Goal: Use online tool/utility: Utilize a website feature to perform a specific function

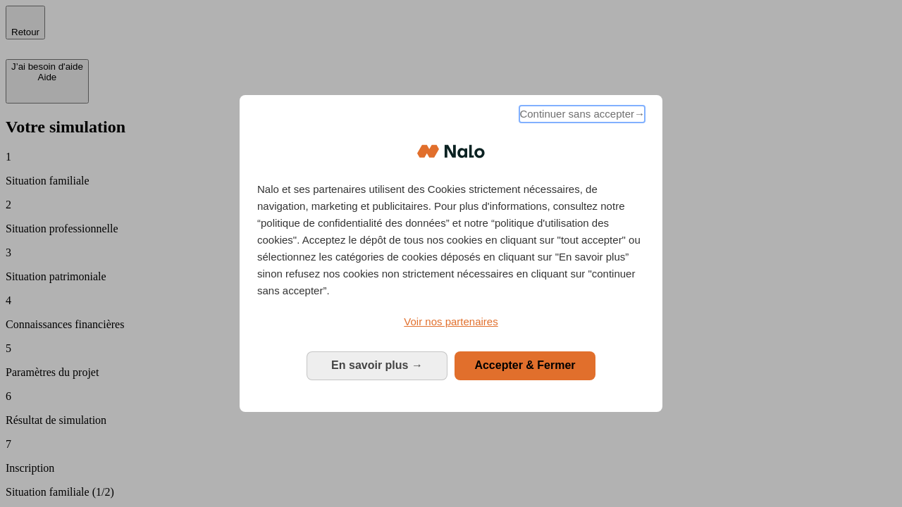
click at [581, 116] on span "Continuer sans accepter →" at bounding box center [581, 114] width 125 height 17
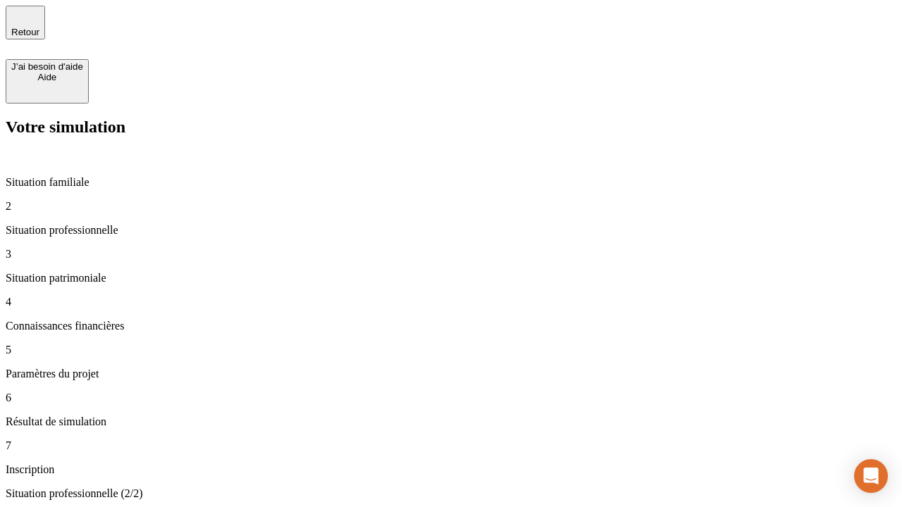
type input "30 000"
type input "1 000"
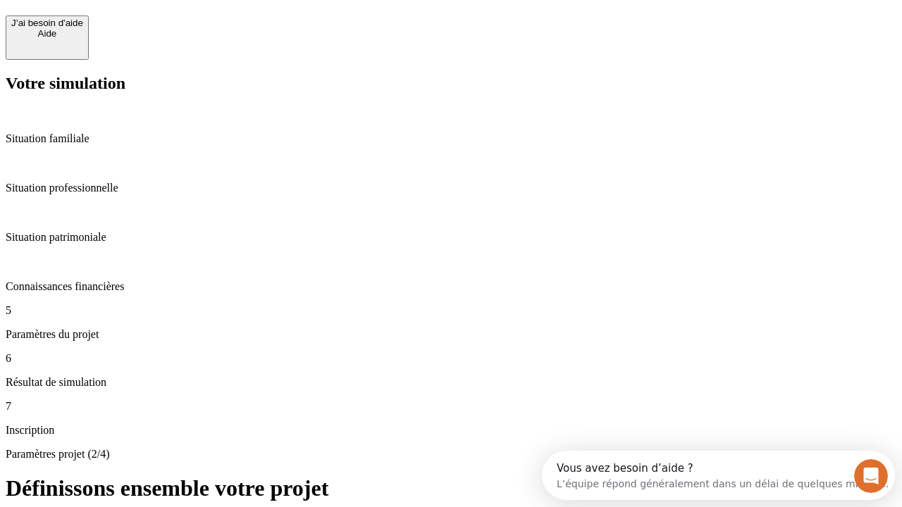
scroll to position [27, 0]
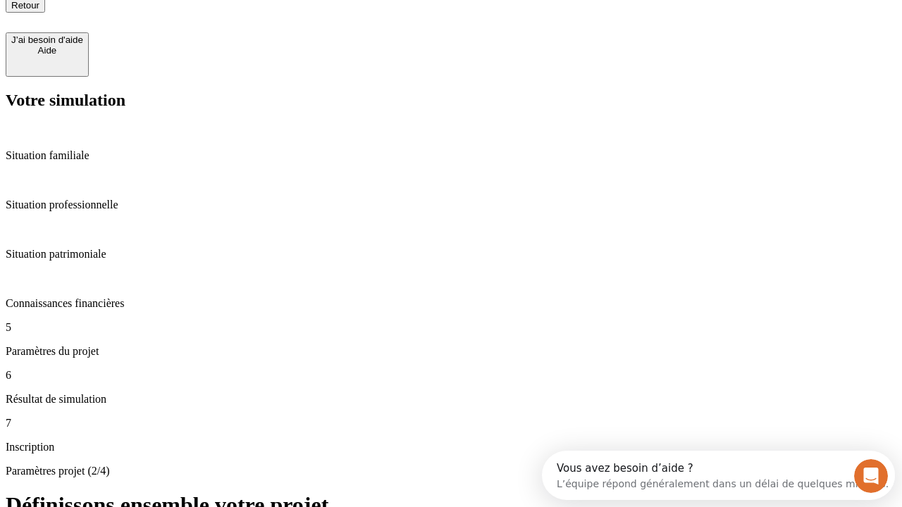
type input "65"
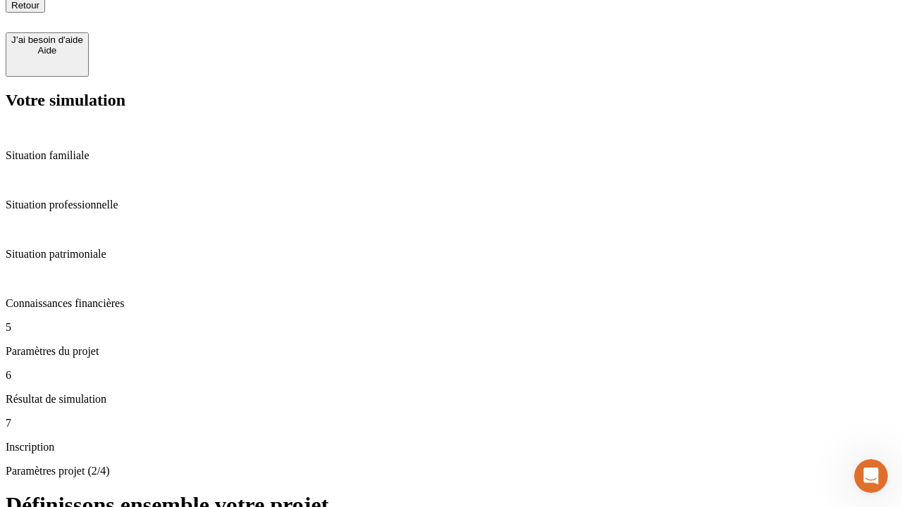
type input "5 000"
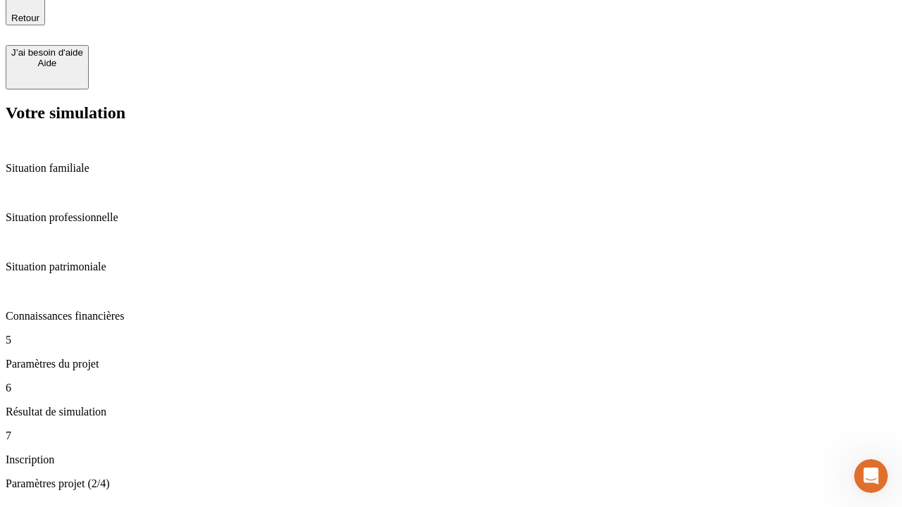
type input "640"
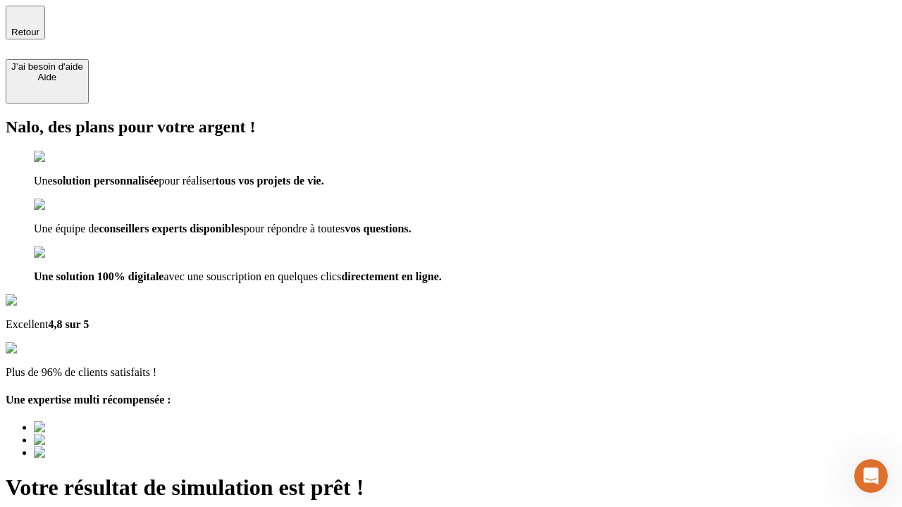
type input "[EMAIL_ADDRESS][DOMAIN_NAME]"
